Goal: Information Seeking & Learning: Understand process/instructions

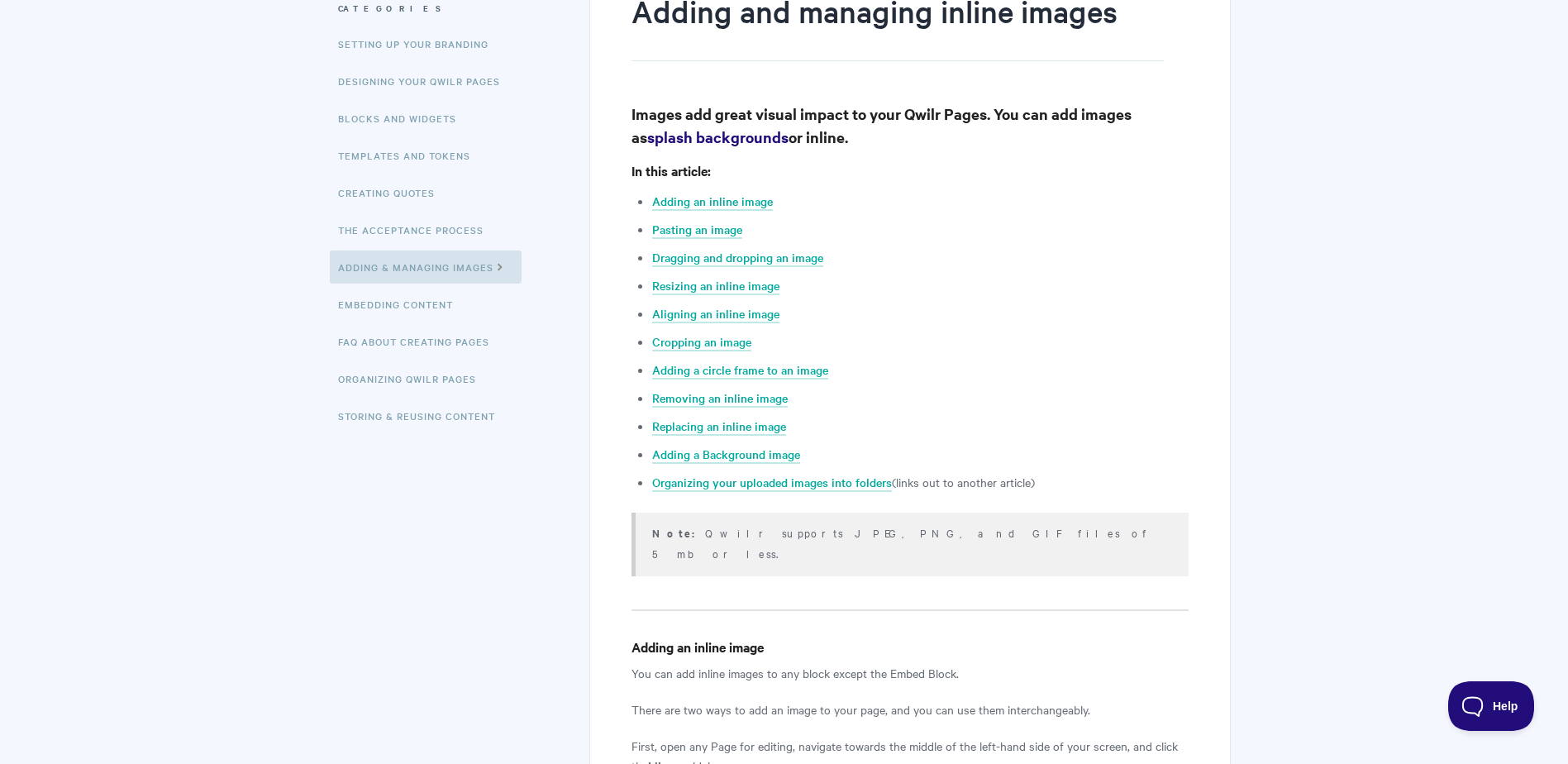
scroll to position [165, 0]
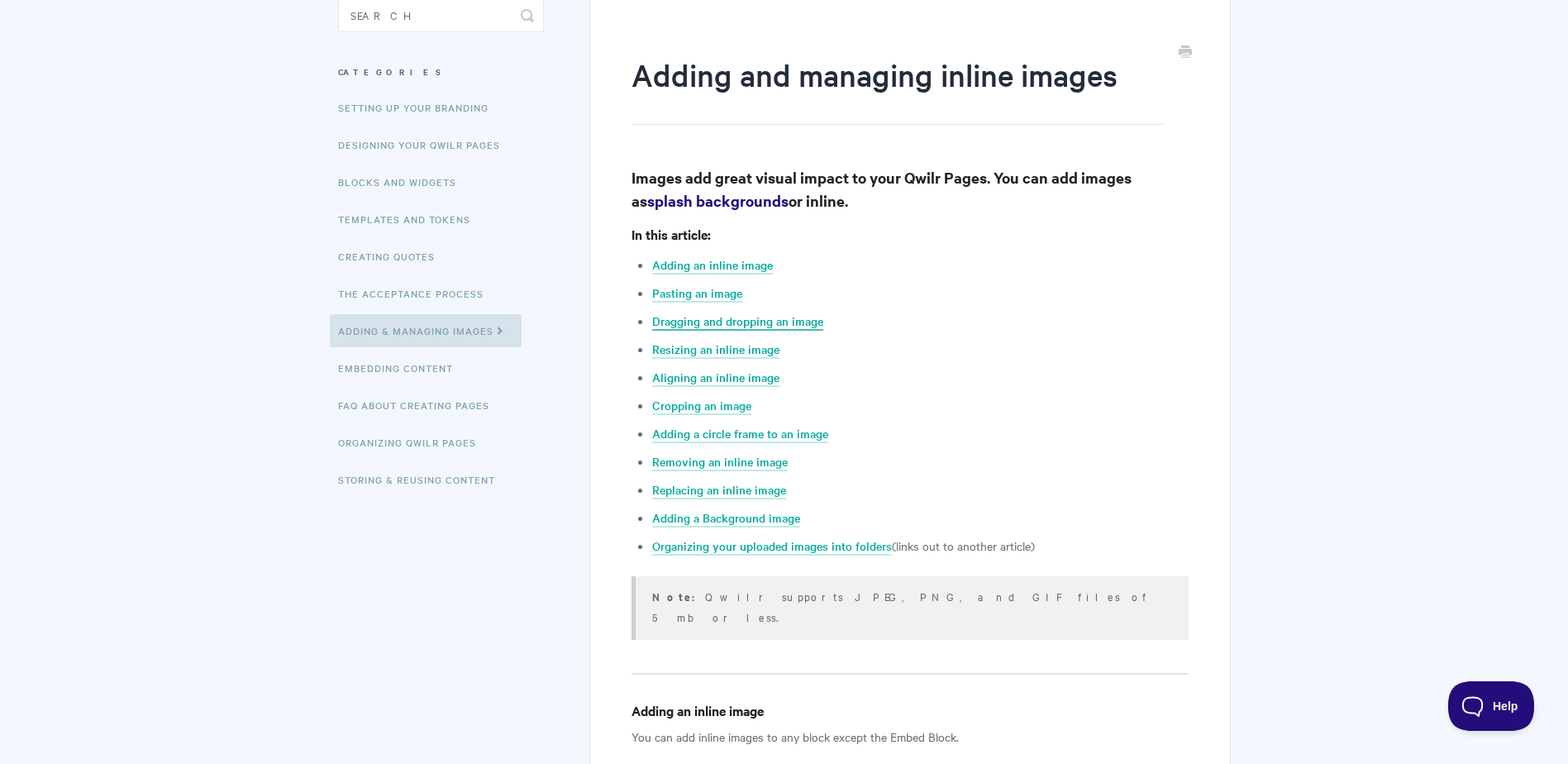
click at [767, 321] on link "Dragging and dropping an image" at bounding box center [738, 322] width 171 height 18
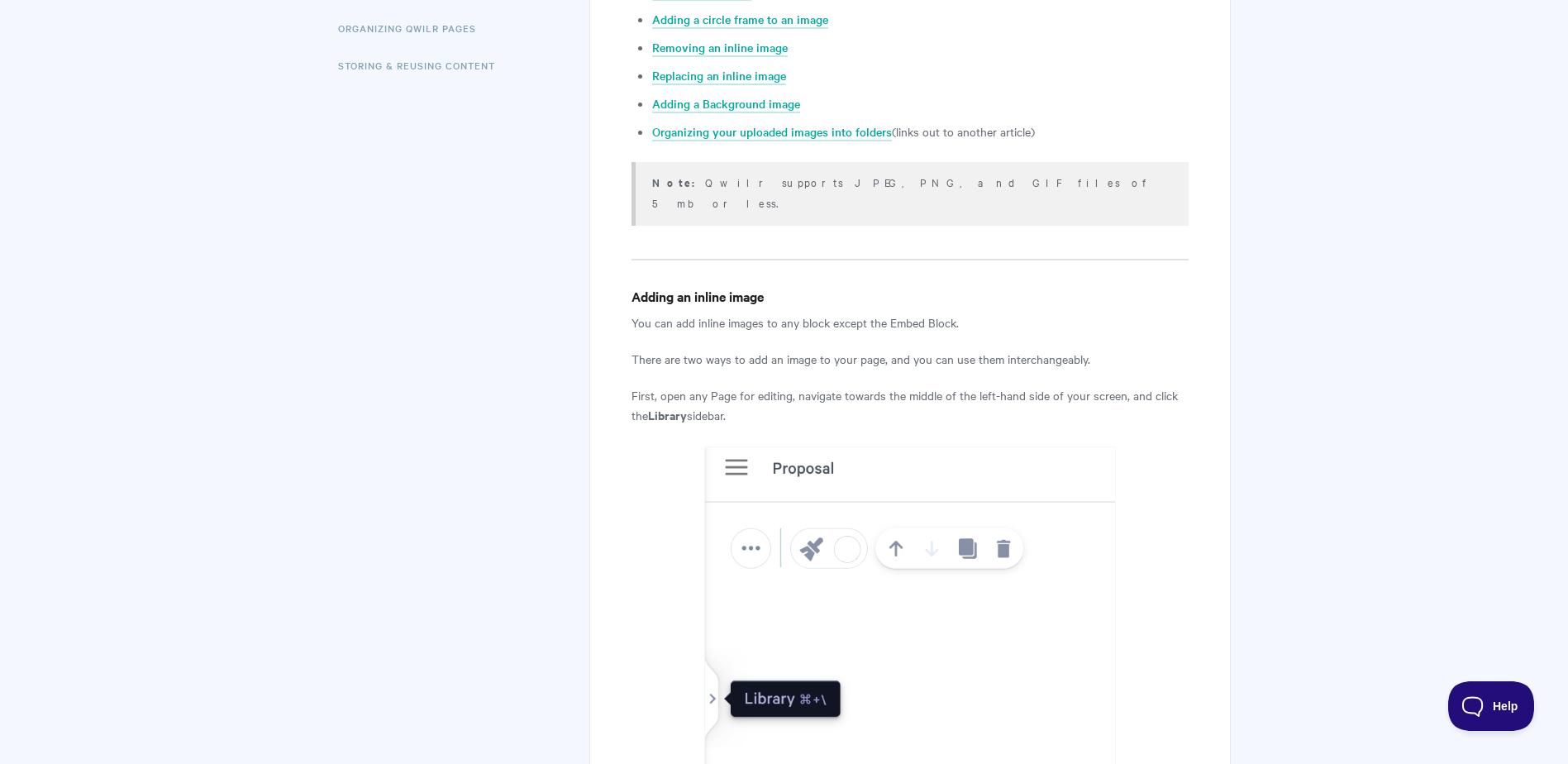
scroll to position [84, 0]
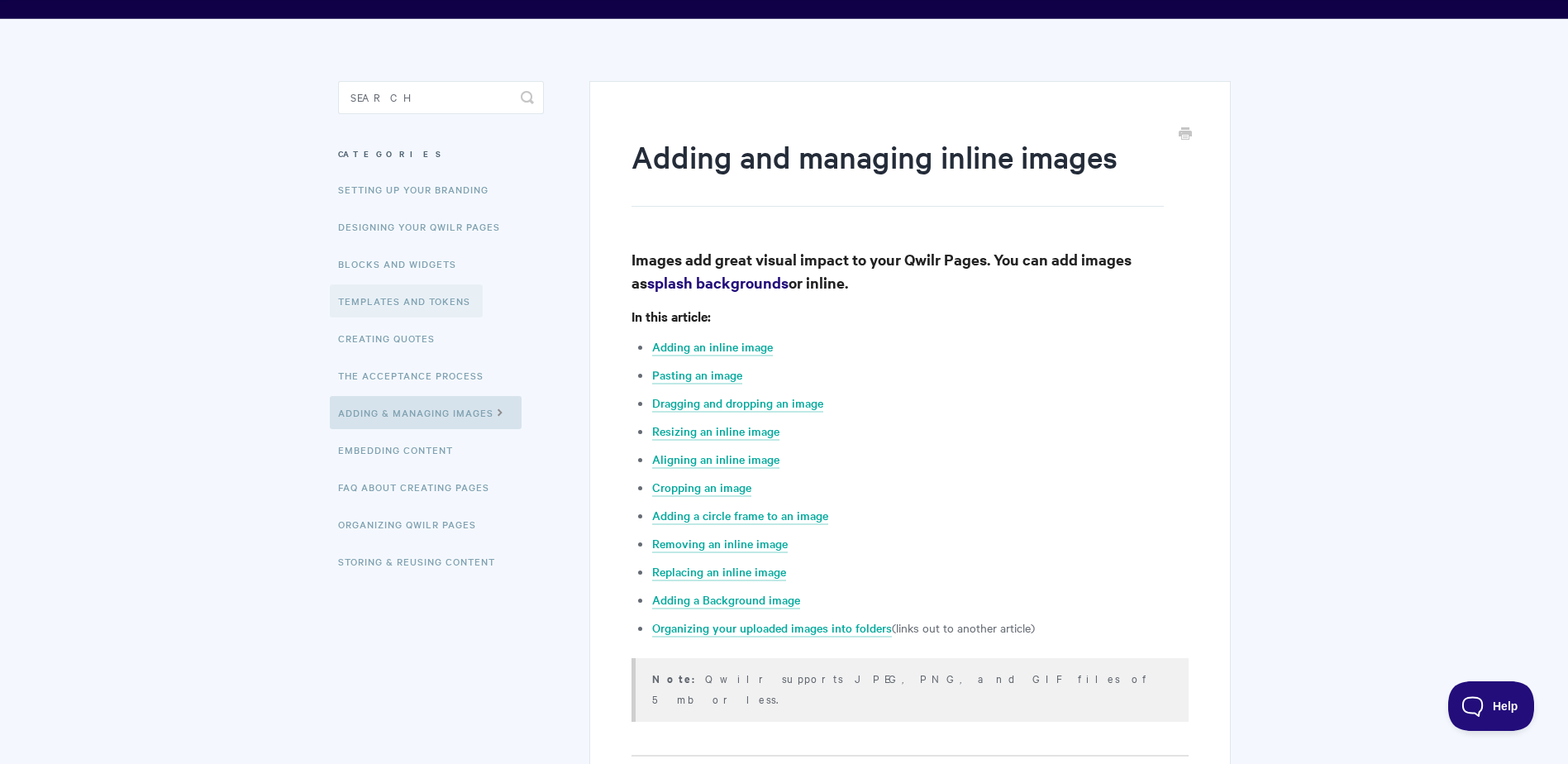
click at [385, 304] on link "Templates and Tokens" at bounding box center [406, 301] width 153 height 33
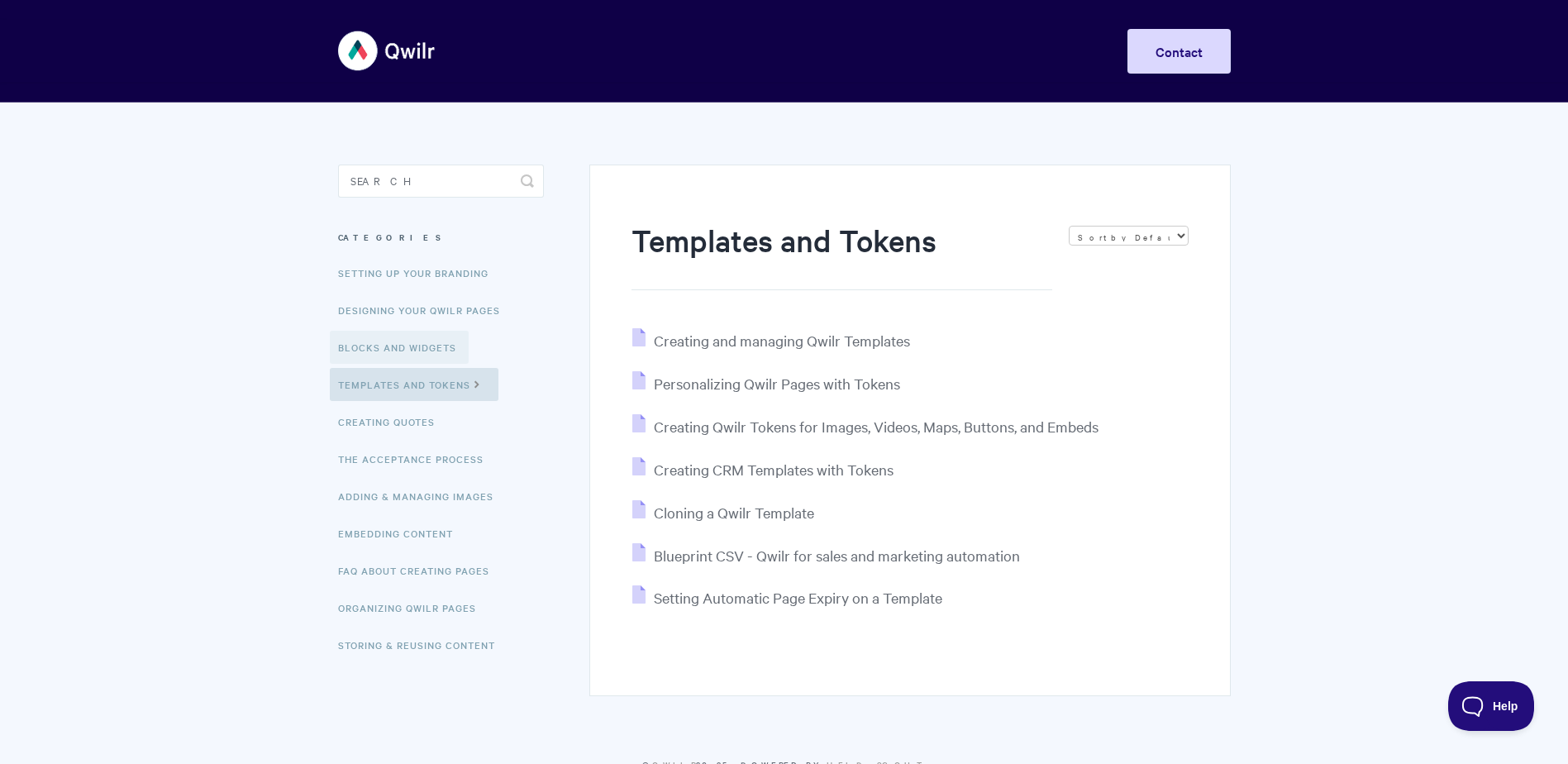
click at [381, 349] on link "Blocks and Widgets" at bounding box center [399, 347] width 139 height 33
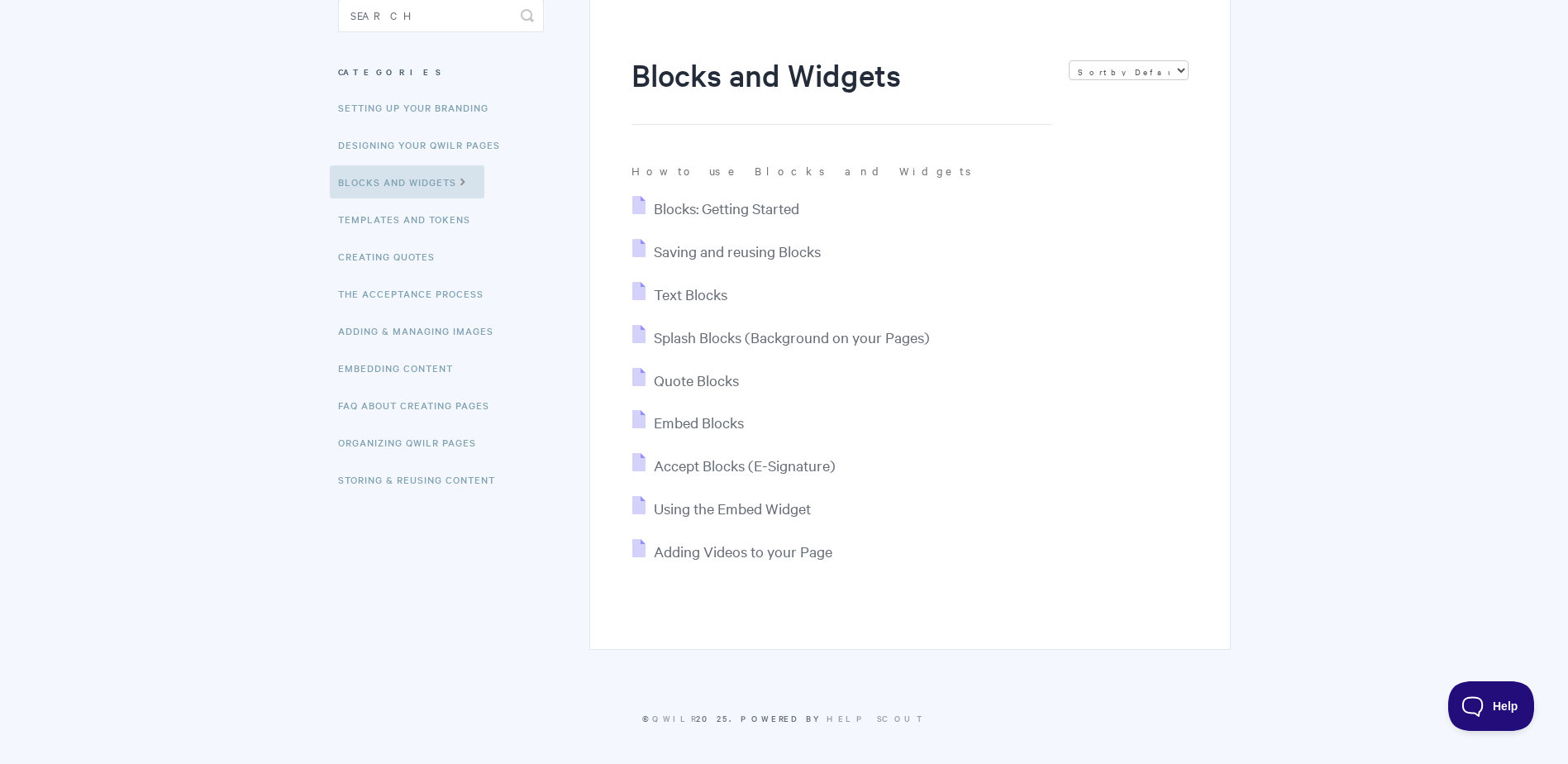
scroll to position [169, 0]
click at [721, 214] on span "Blocks: Getting Started" at bounding box center [727, 205] width 145 height 19
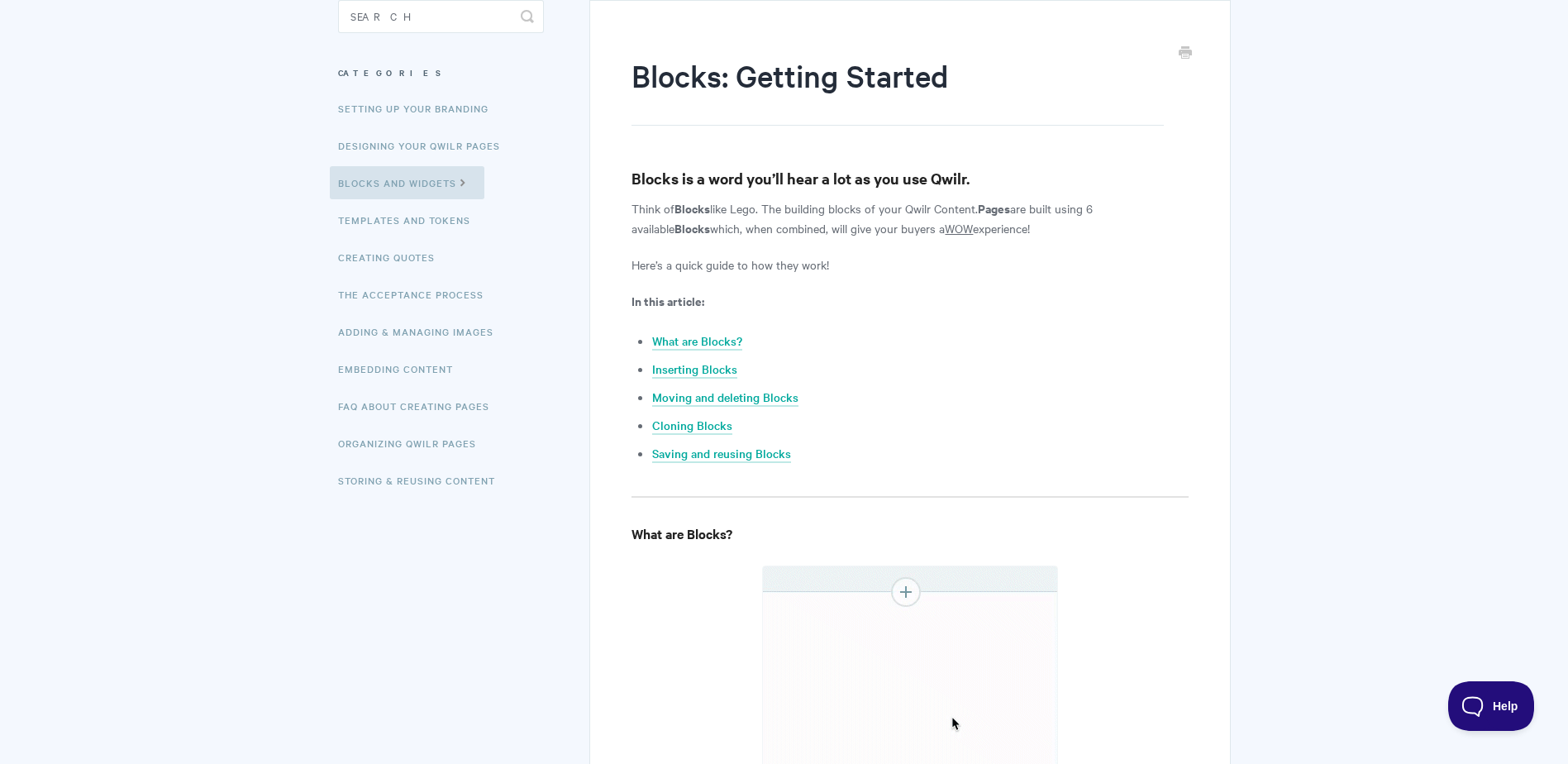
scroll to position [165, 0]
click at [691, 343] on link "What are Blocks?" at bounding box center [697, 341] width 90 height 18
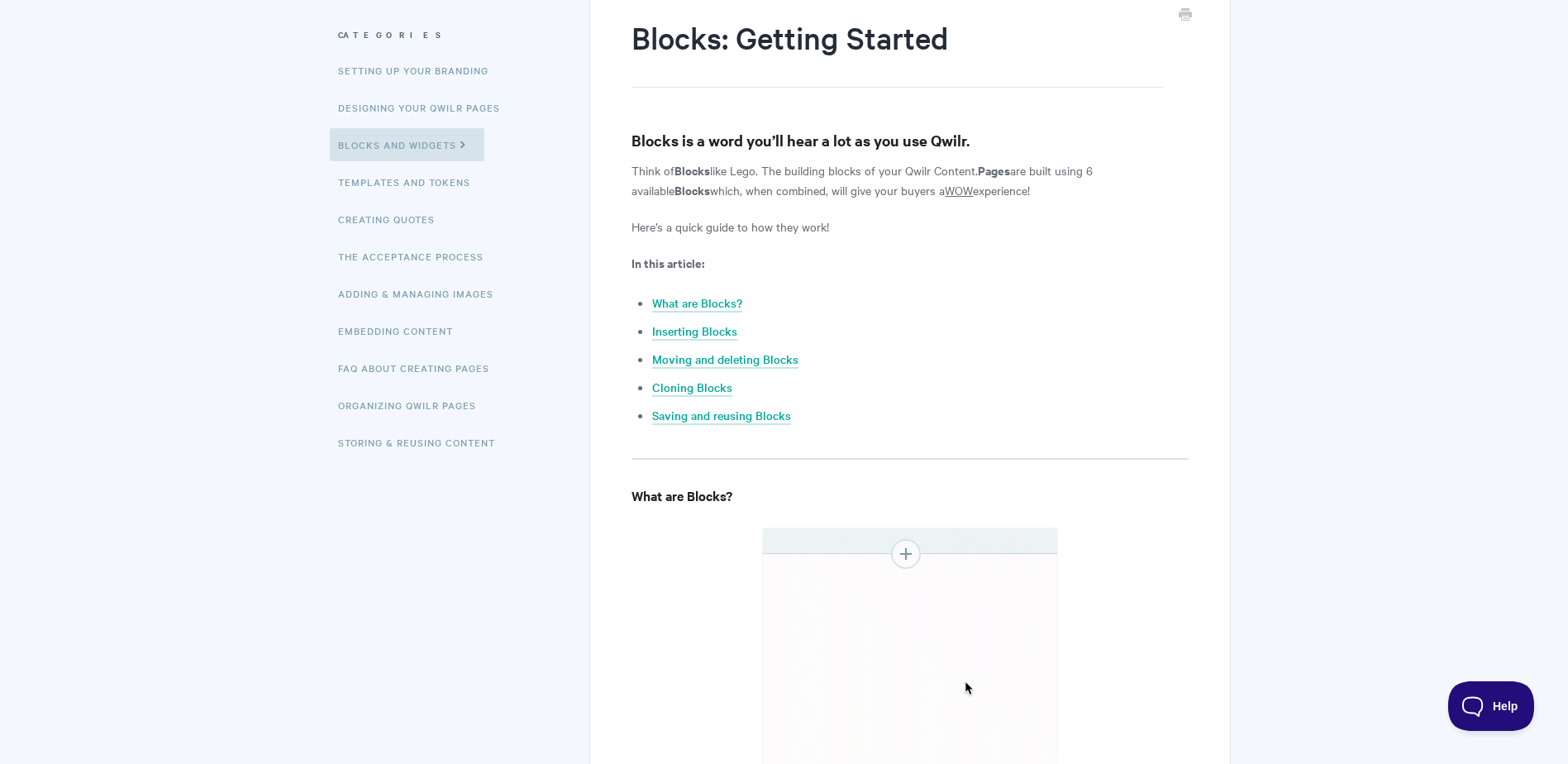
scroll to position [138, 0]
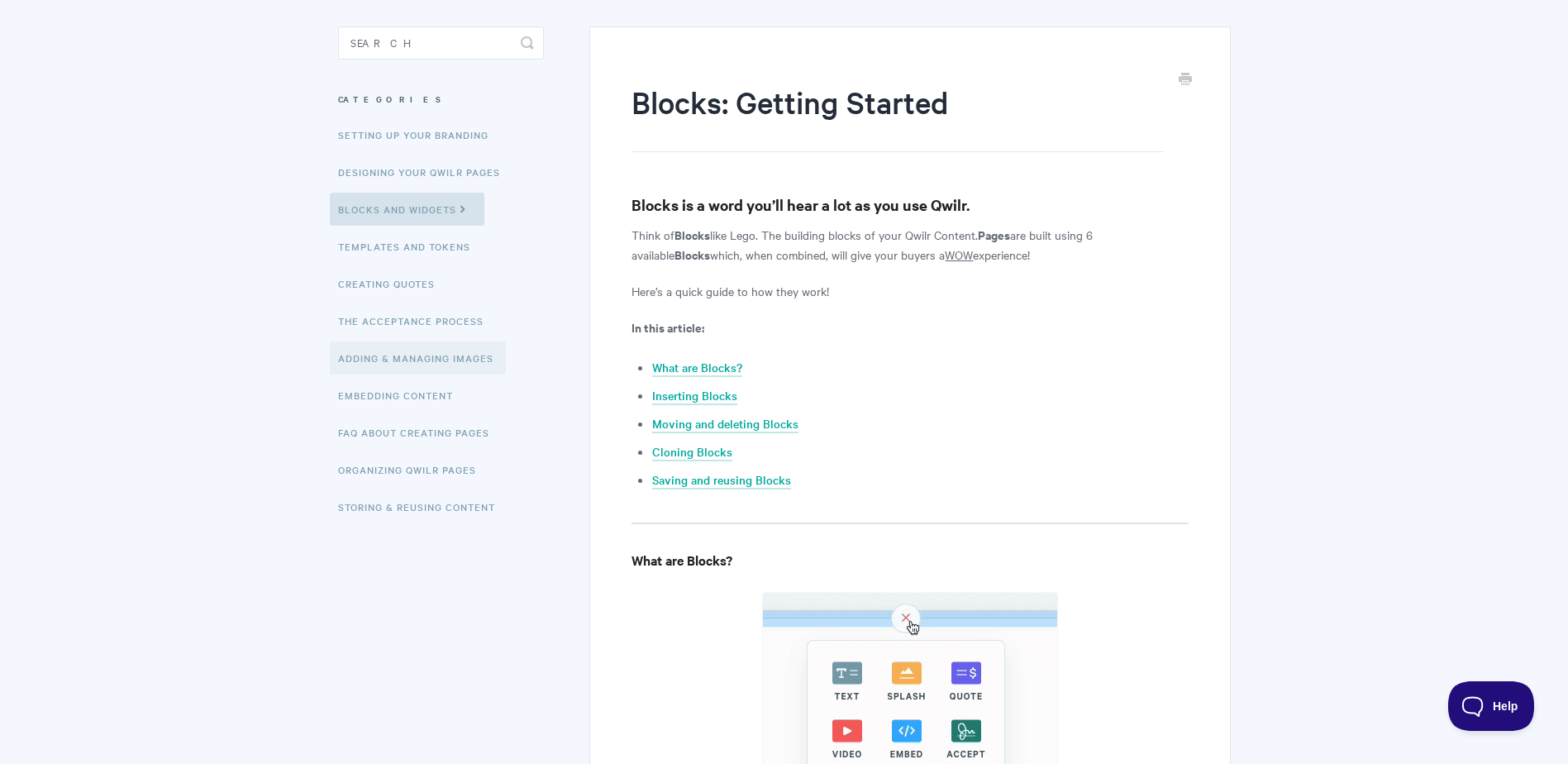
click at [422, 359] on link "Adding & Managing Images" at bounding box center [418, 358] width 176 height 33
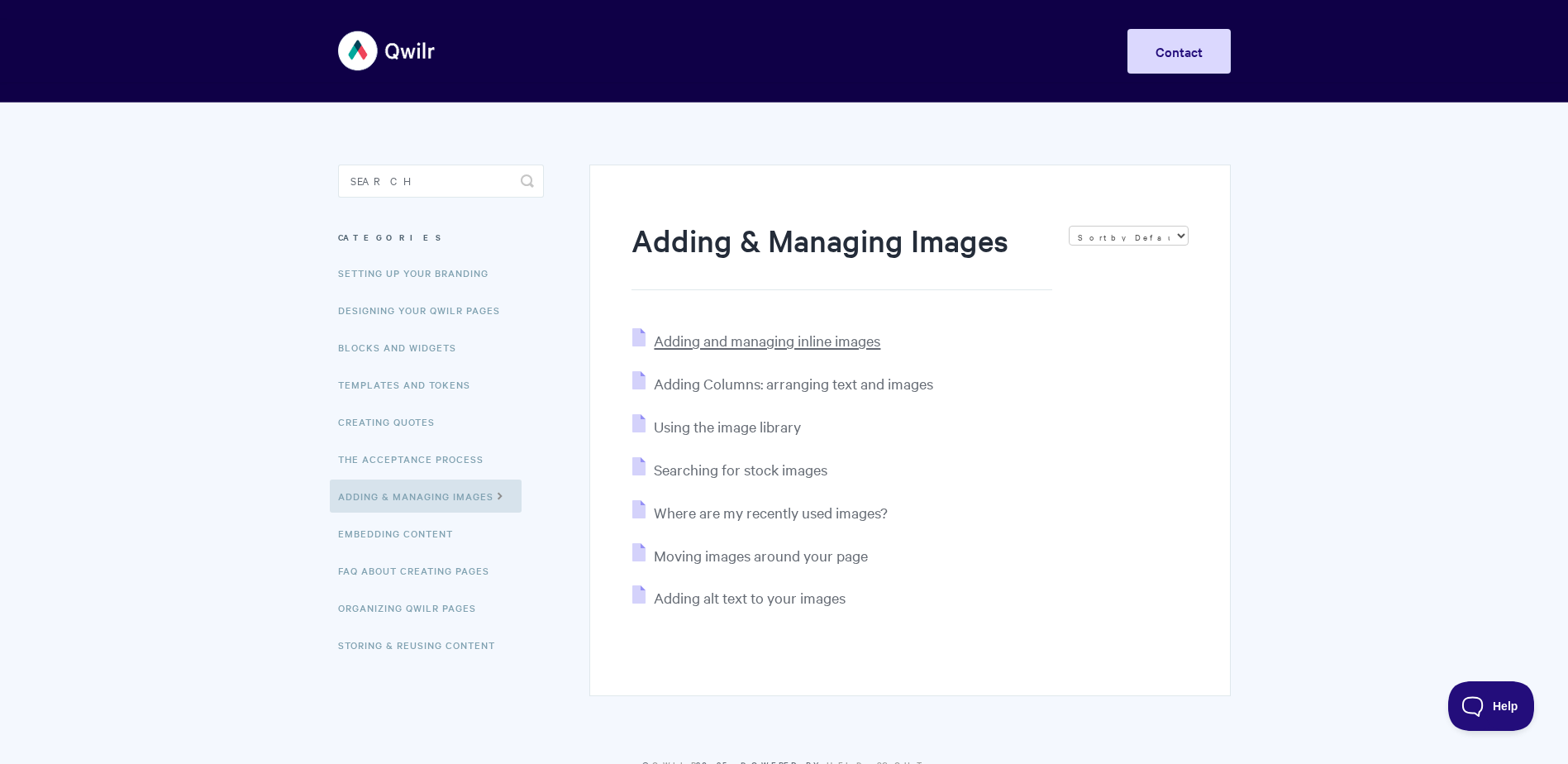
click at [758, 340] on span "Adding and managing inline images" at bounding box center [767, 341] width 226 height 19
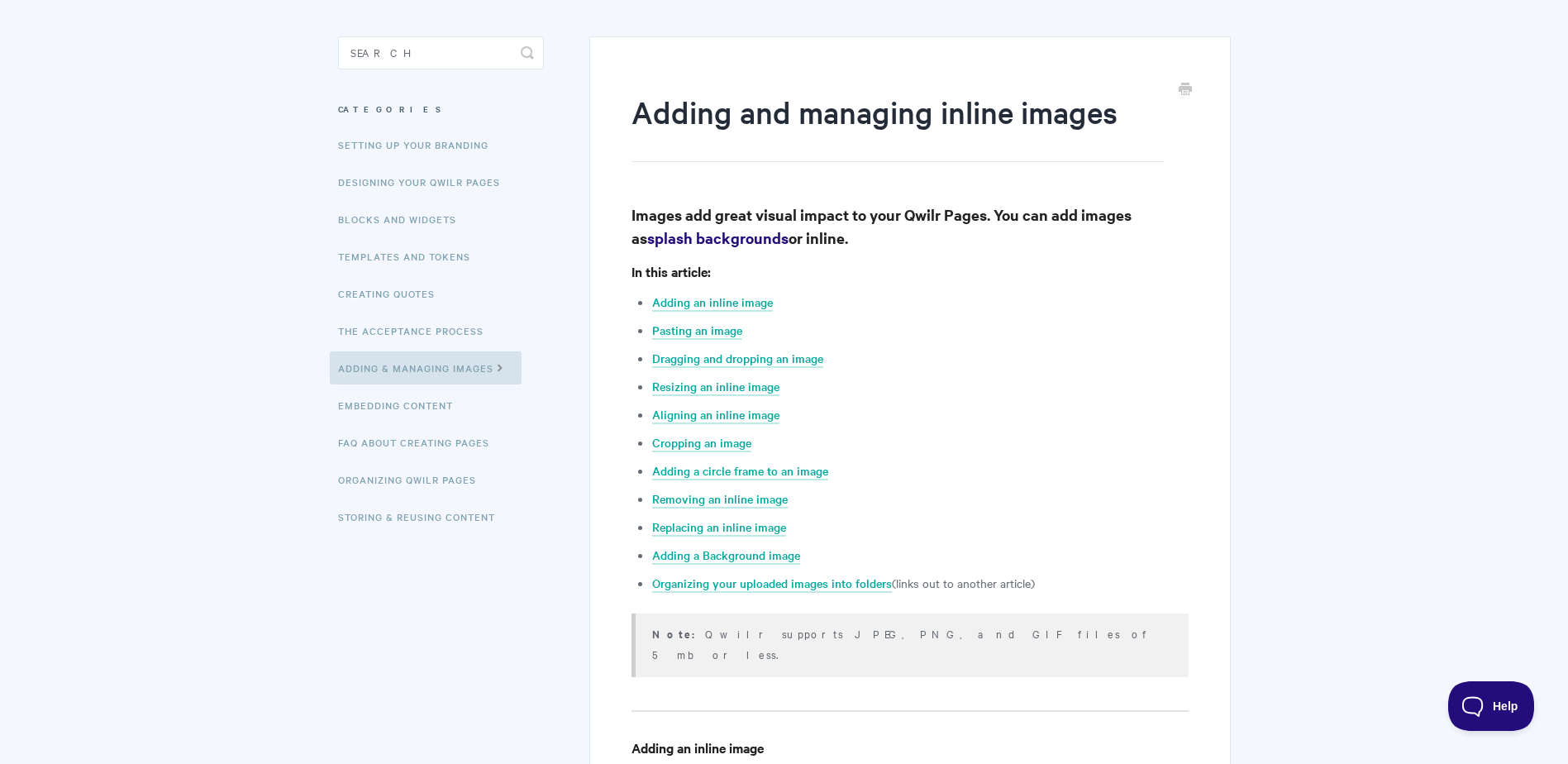
scroll to position [165, 0]
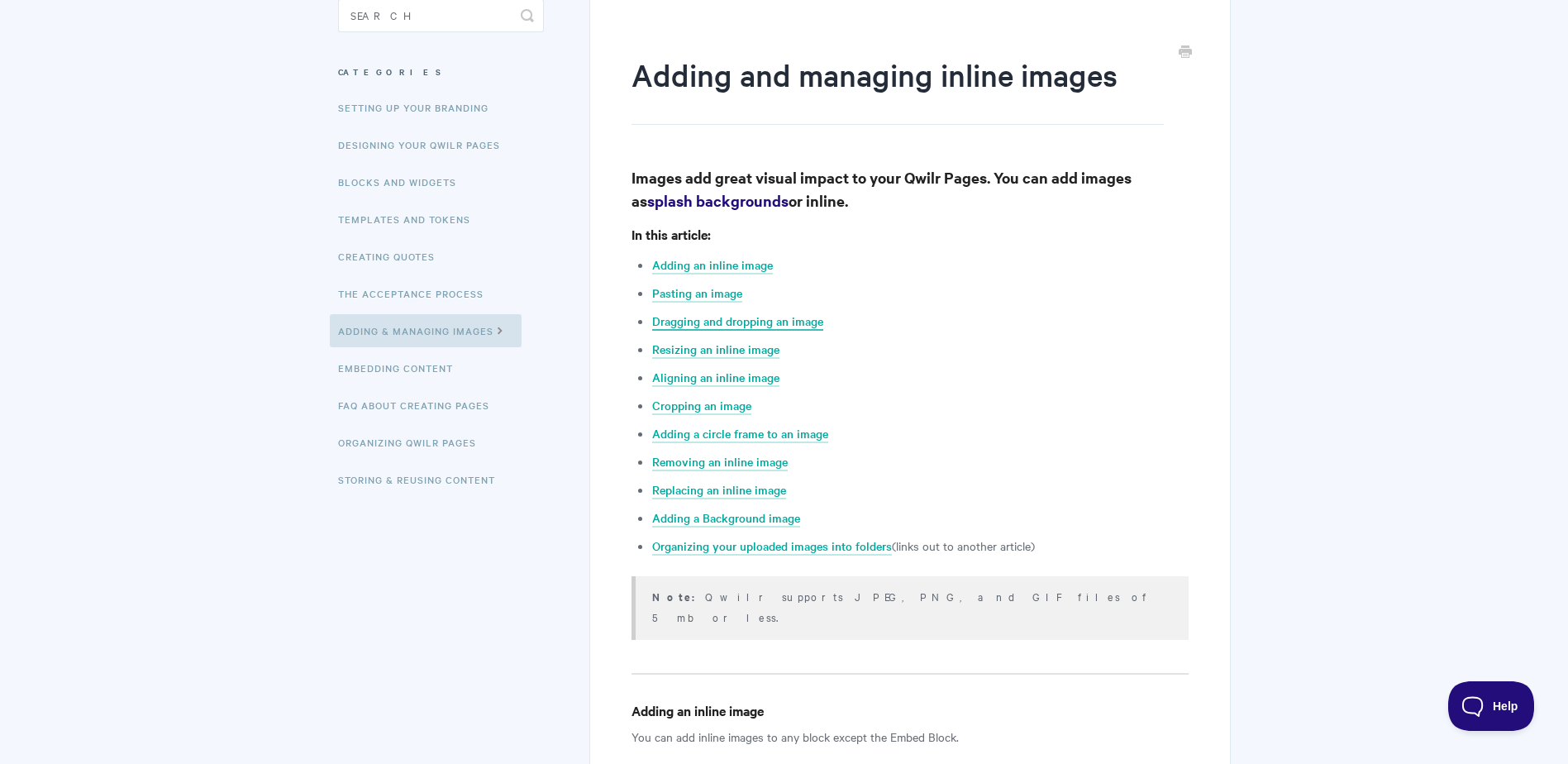
click at [706, 322] on link "Dragging and dropping an image" at bounding box center [738, 322] width 171 height 18
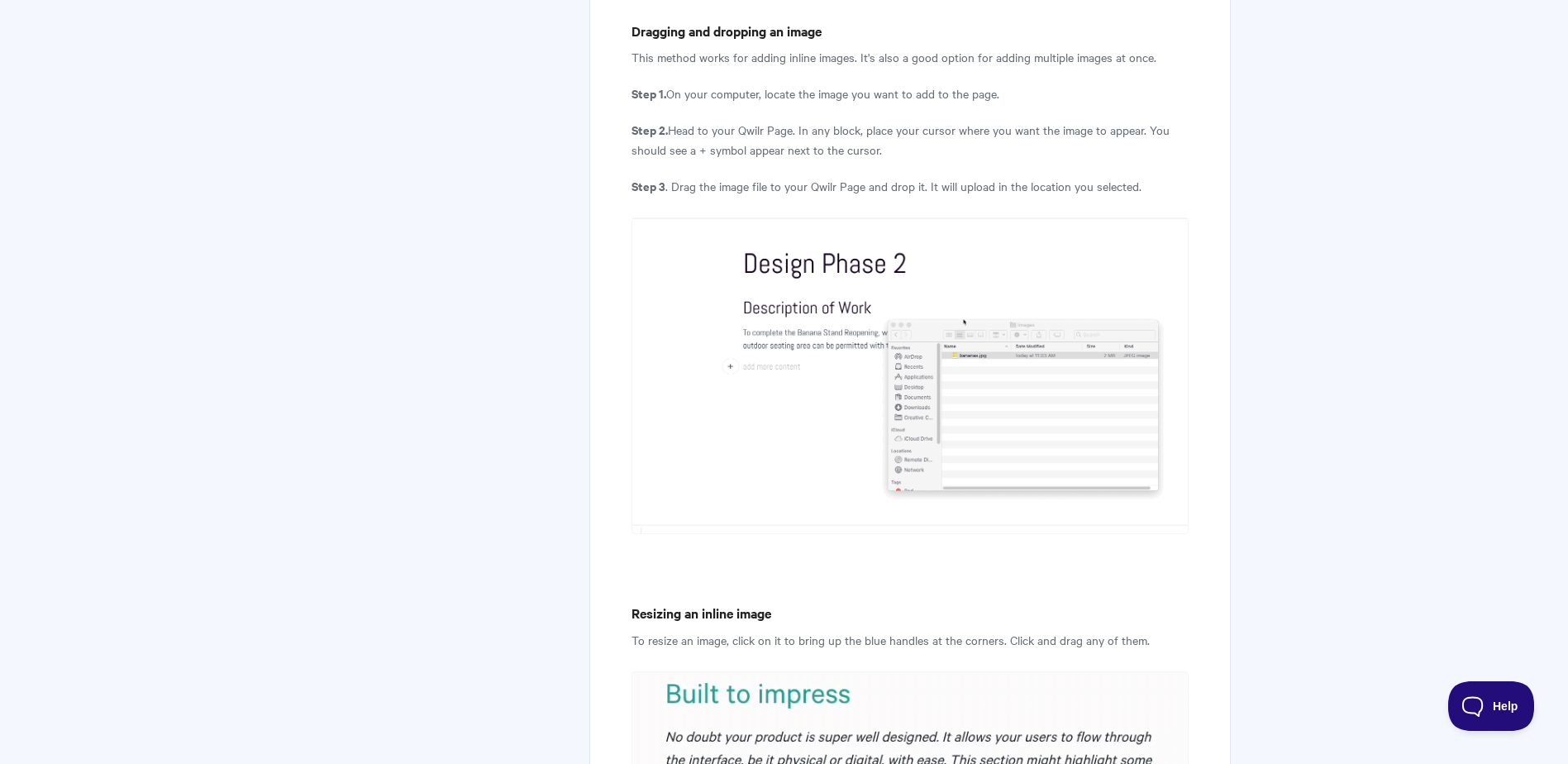
scroll to position [165, 0]
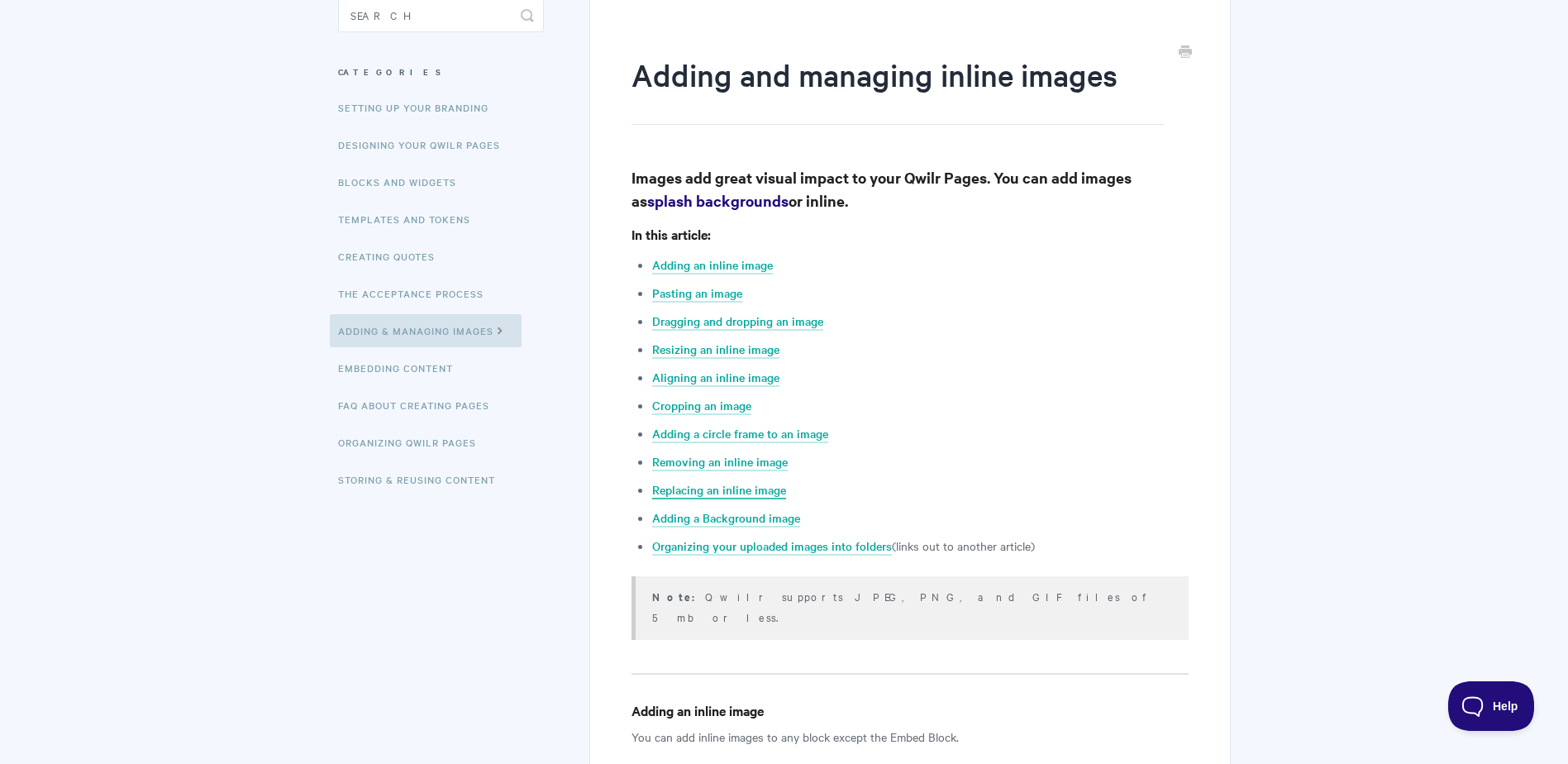
click at [720, 496] on link "Replacing an inline image" at bounding box center [719, 490] width 134 height 18
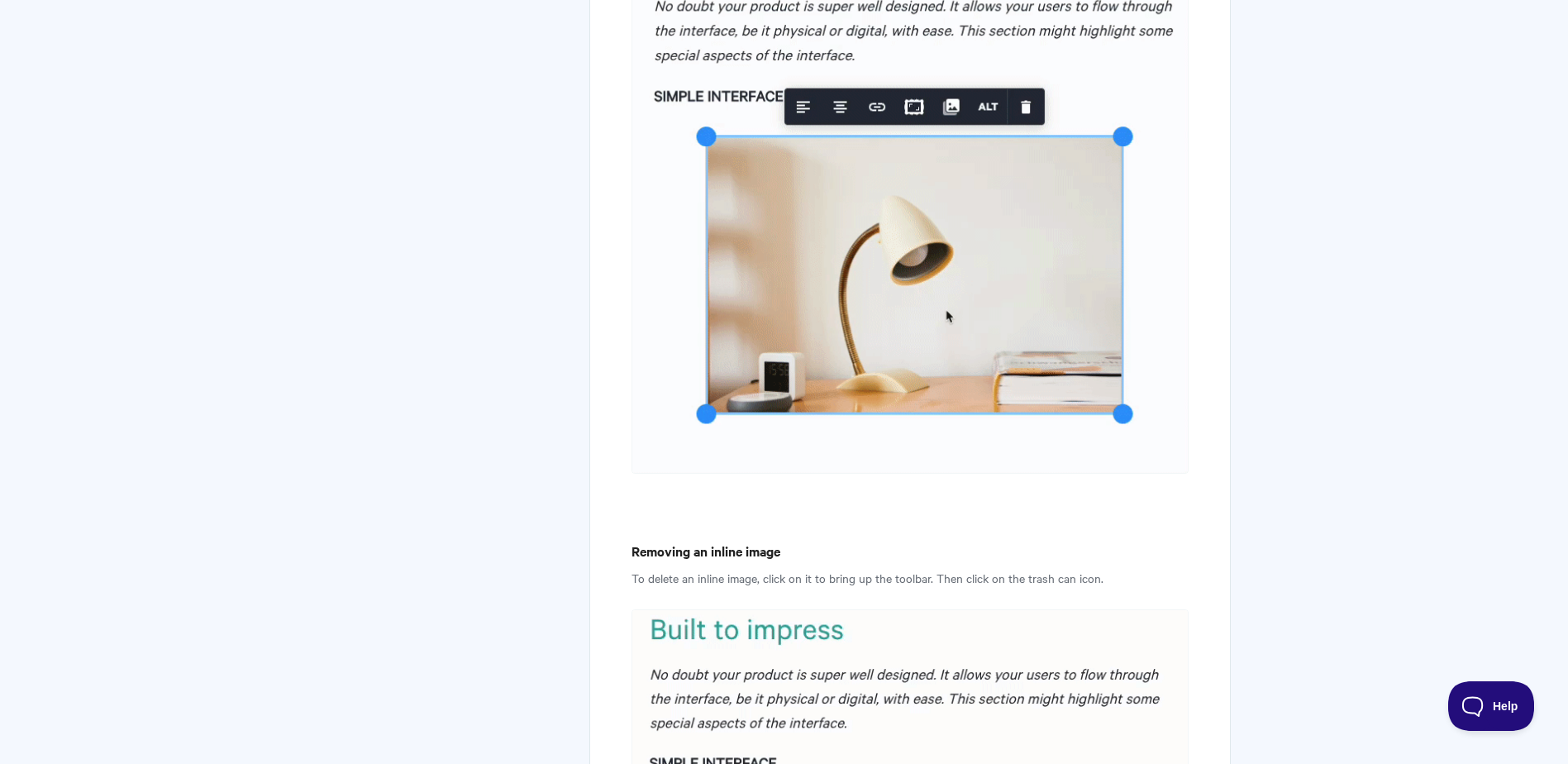
scroll to position [7687, 0]
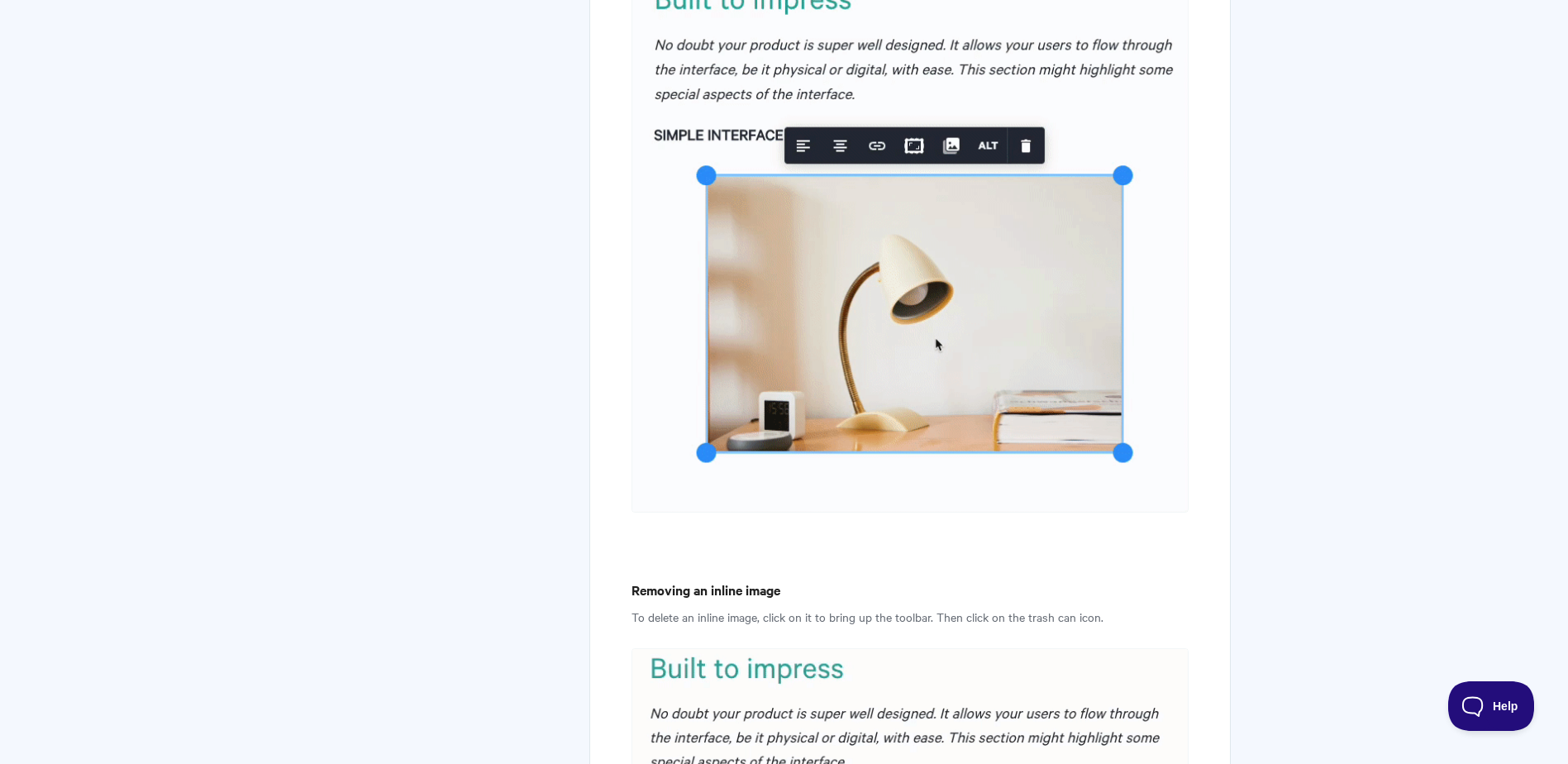
click at [885, 67] on img at bounding box center [910, 245] width 556 height 535
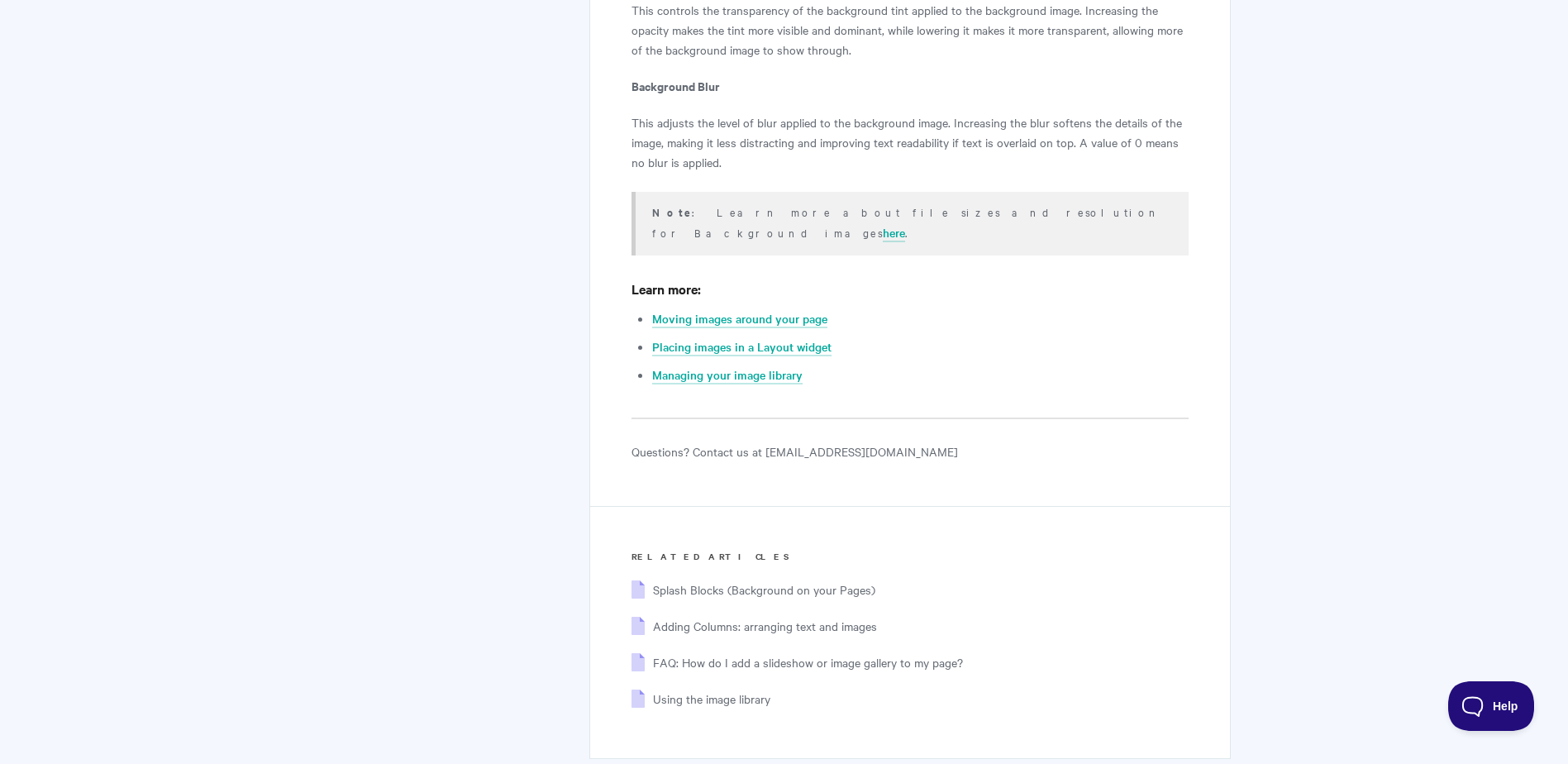
scroll to position [11078, 0]
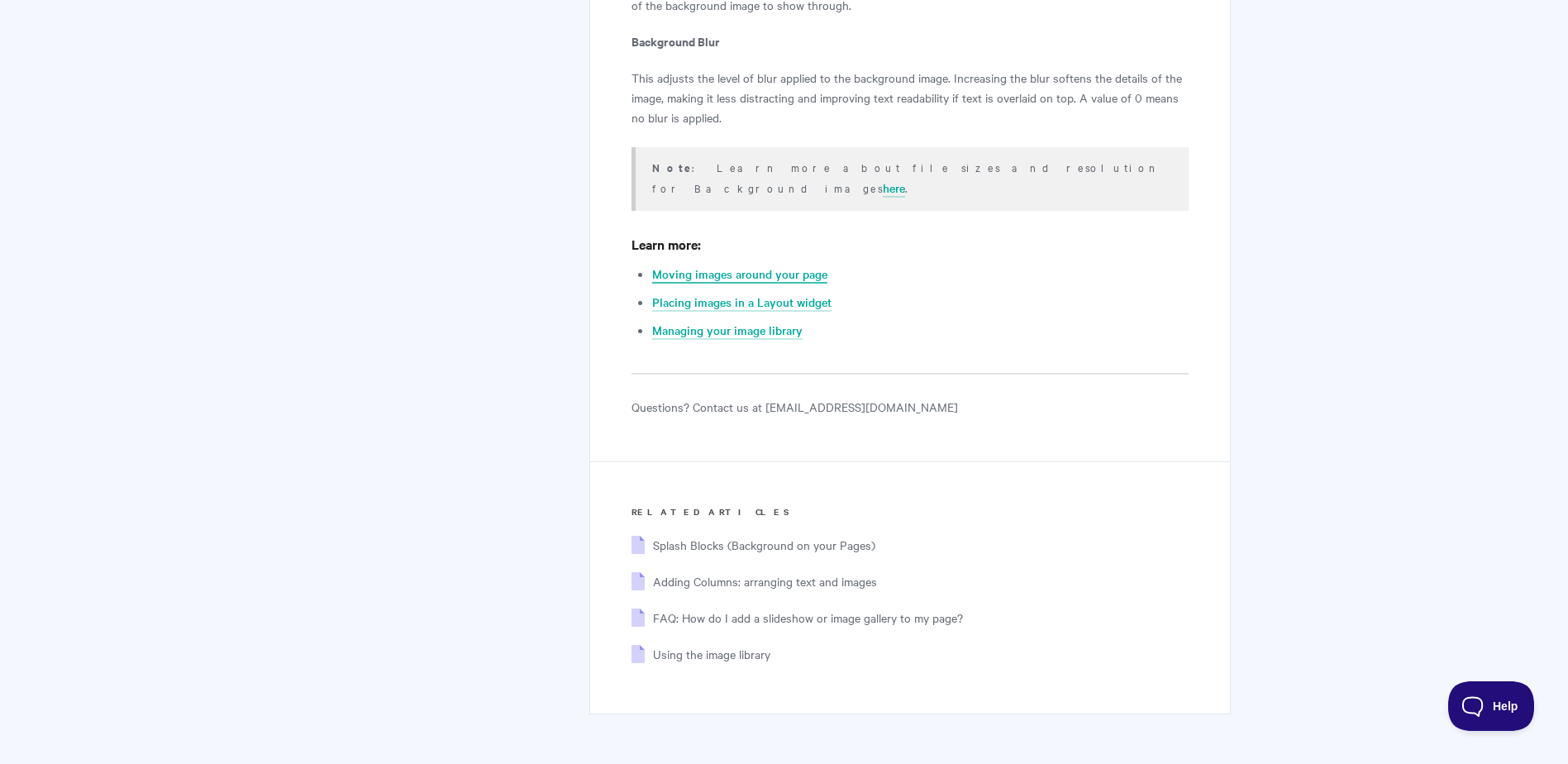
click at [740, 265] on link "Moving images around your page" at bounding box center [740, 274] width 175 height 18
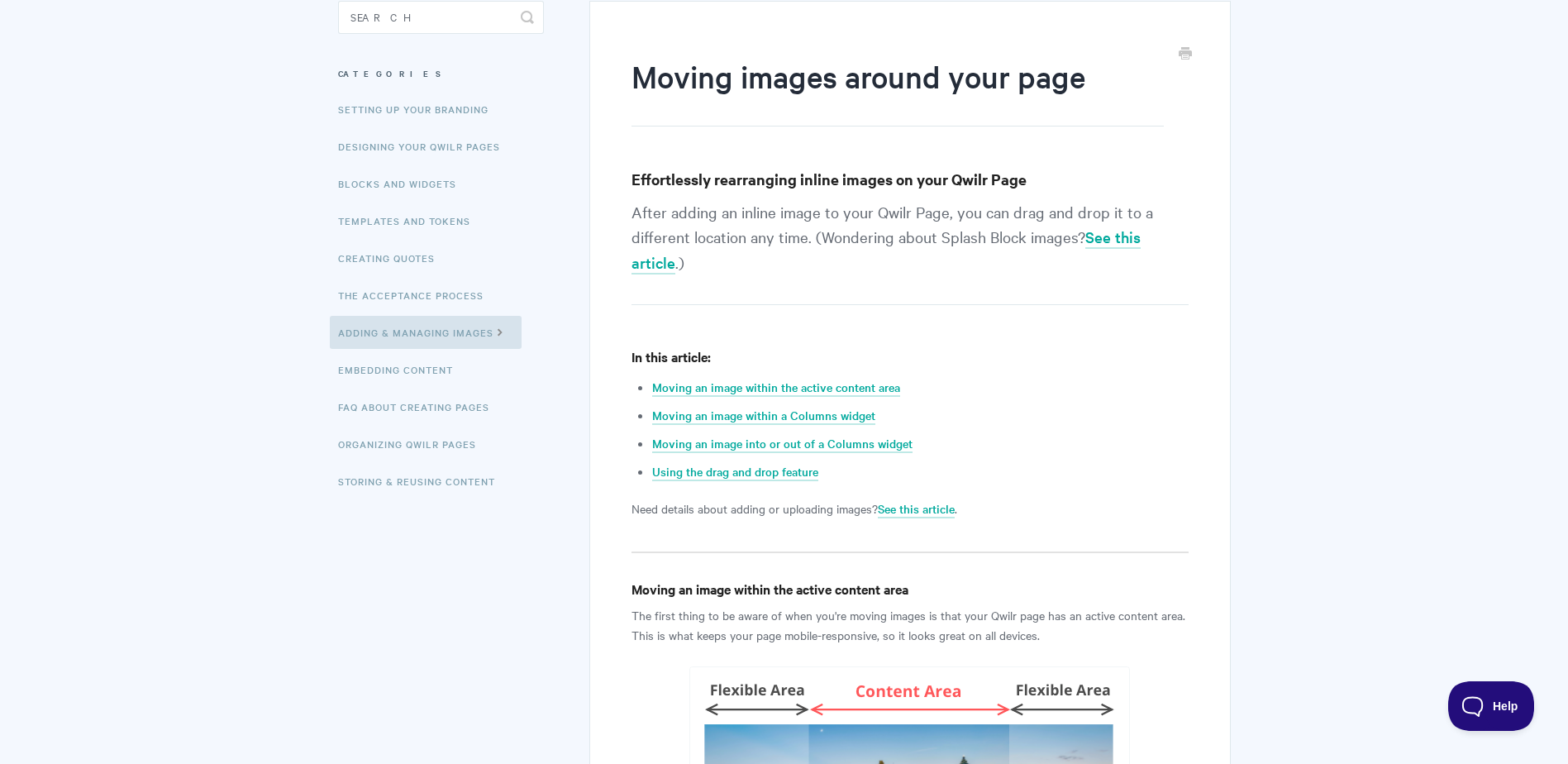
scroll to position [165, 0]
click at [822, 225] on p "After adding an inline image to your Qwilr Page, you can drag and drop it to a …" at bounding box center [910, 251] width 556 height 105
click at [879, 221] on p "After adding an inline image to your Qwilr Page, you can drag and drop it to a …" at bounding box center [910, 251] width 556 height 105
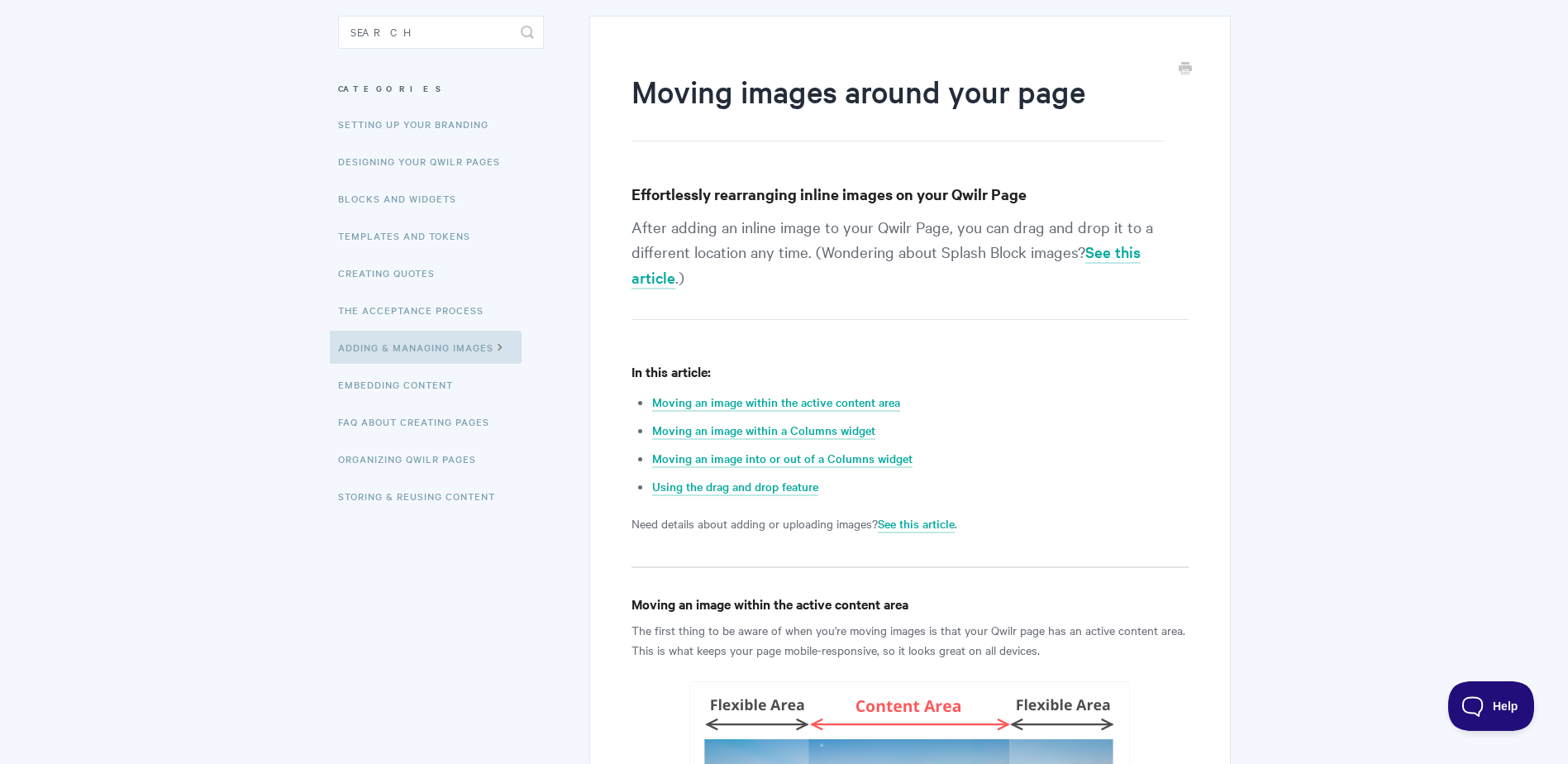
scroll to position [0, 0]
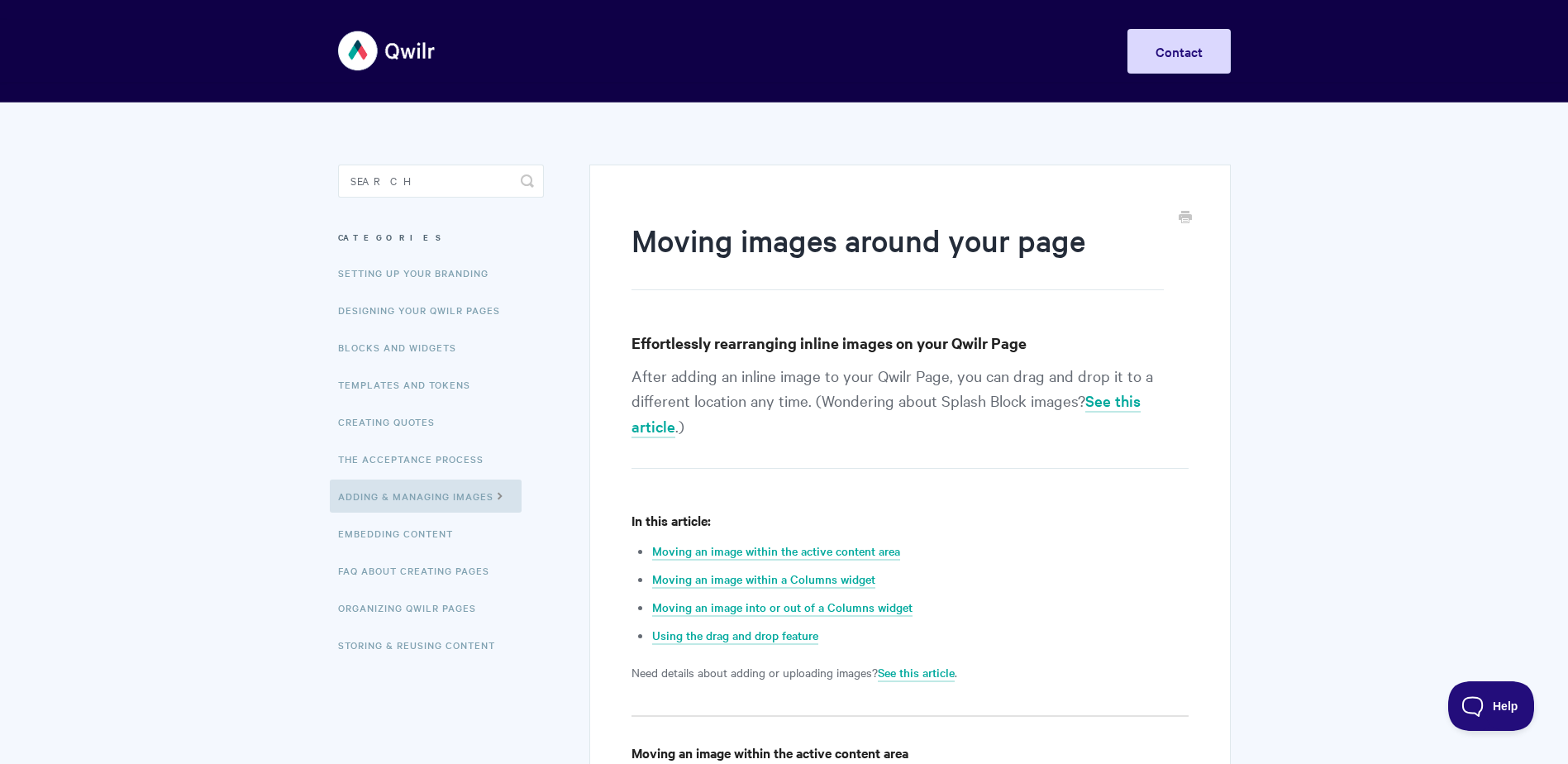
click at [886, 278] on h1 "Moving images around your page" at bounding box center [897, 255] width 531 height 71
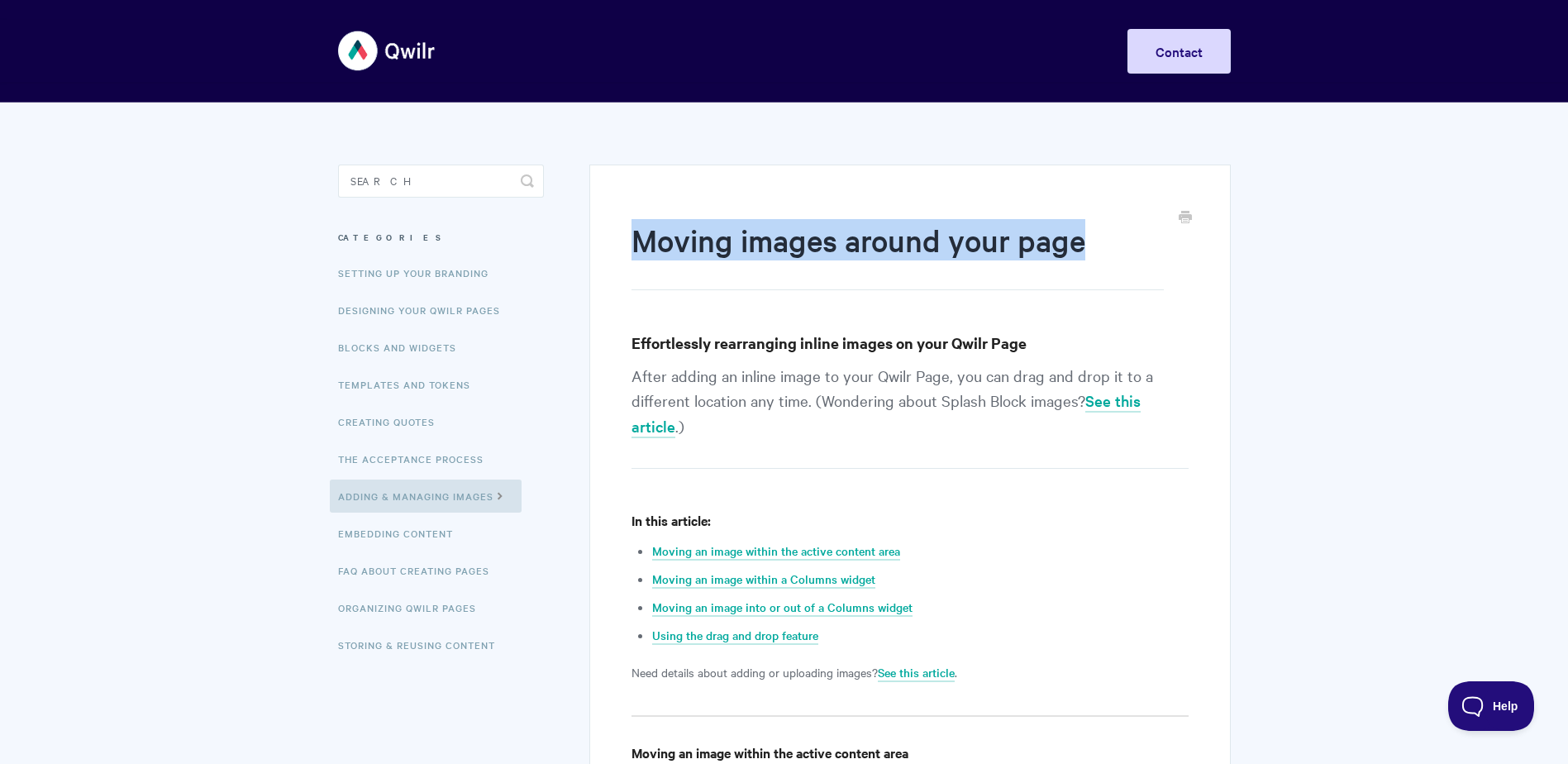
drag, startPoint x: 638, startPoint y: 238, endPoint x: 1088, endPoint y: 245, distance: 450.1
click at [1088, 245] on h1 "Moving images around your page" at bounding box center [897, 255] width 531 height 71
drag, startPoint x: 1088, startPoint y: 245, endPoint x: 1038, endPoint y: 245, distance: 50.0
click at [1038, 245] on h1 "Moving images around your page" at bounding box center [897, 255] width 531 height 71
